Goal: Task Accomplishment & Management: Manage account settings

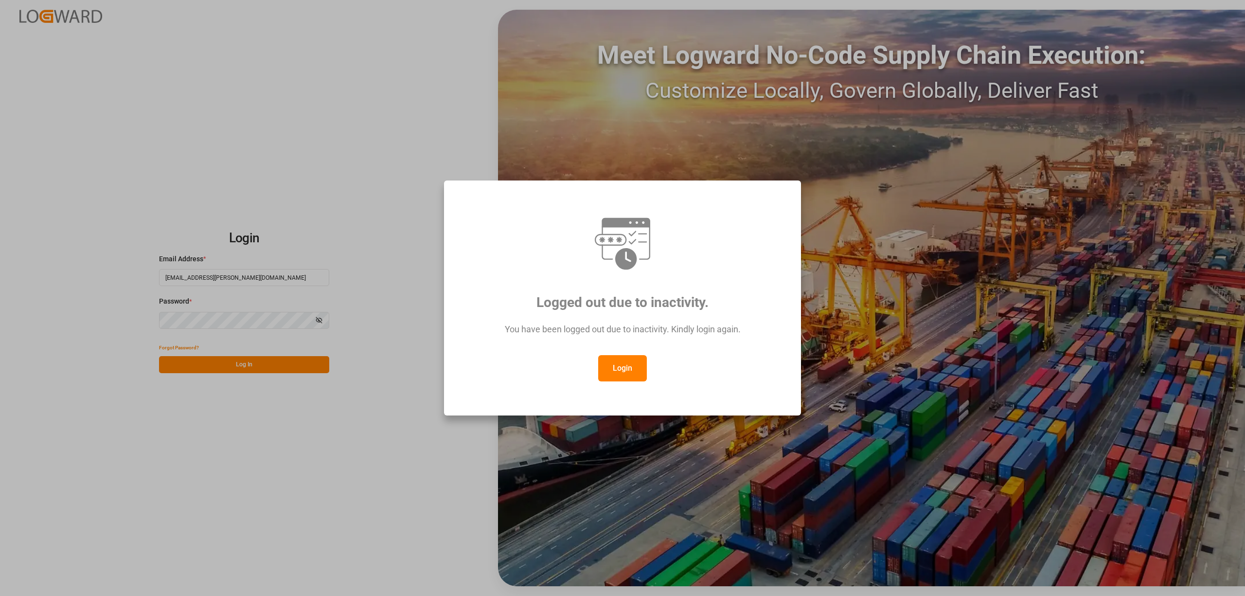
click at [625, 366] on button "Login" at bounding box center [622, 368] width 49 height 26
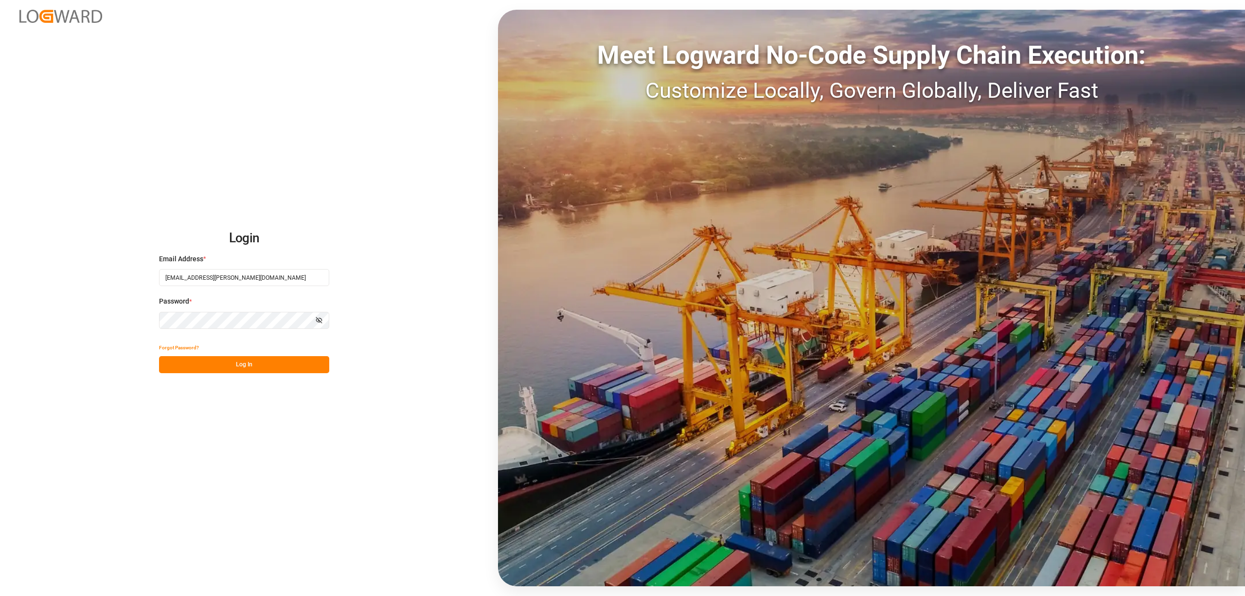
click at [265, 367] on button "Log In" at bounding box center [244, 364] width 170 height 17
